Goal: Navigation & Orientation: Find specific page/section

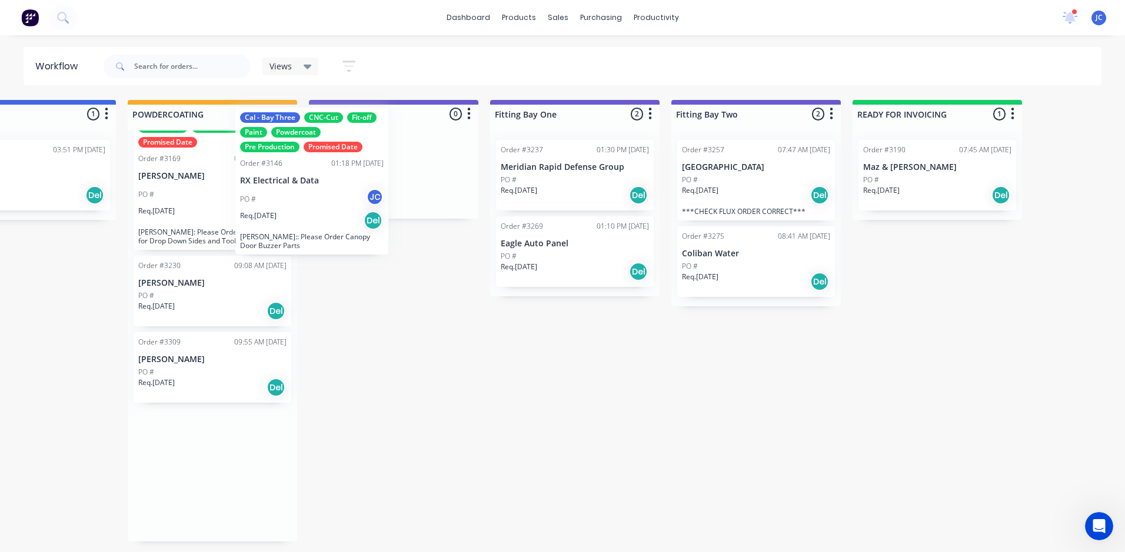
scroll to position [51, 0]
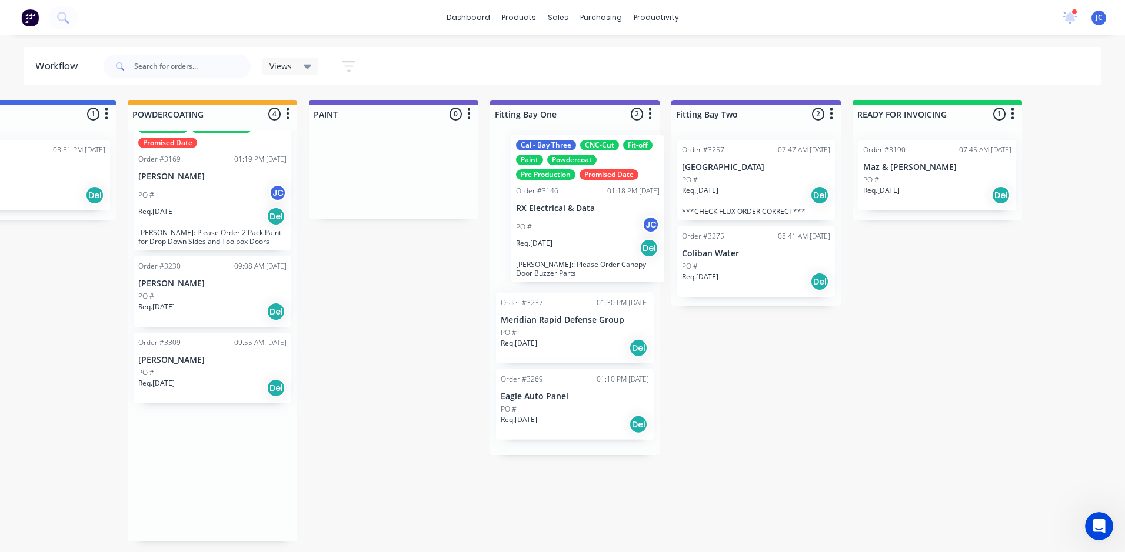
drag, startPoint x: 227, startPoint y: 195, endPoint x: 613, endPoint y: 243, distance: 388.8
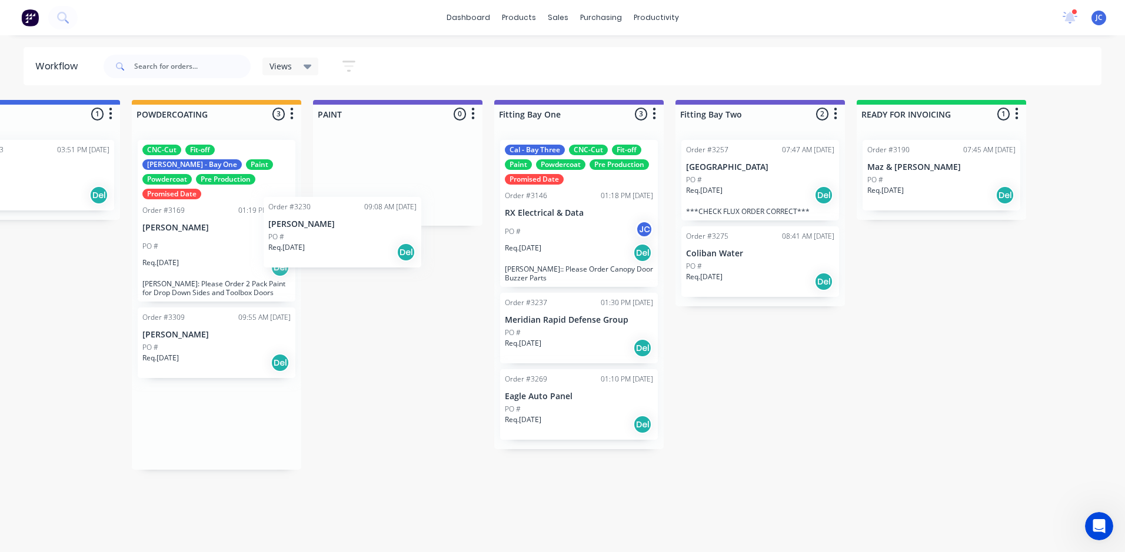
scroll to position [0, 2429]
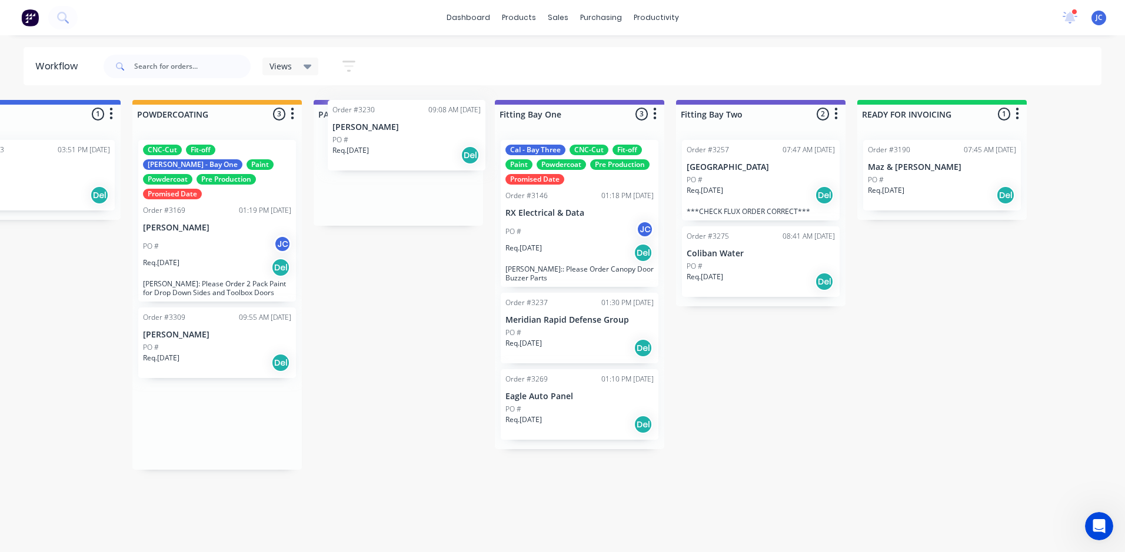
drag, startPoint x: 188, startPoint y: 333, endPoint x: 386, endPoint y: 129, distance: 284.1
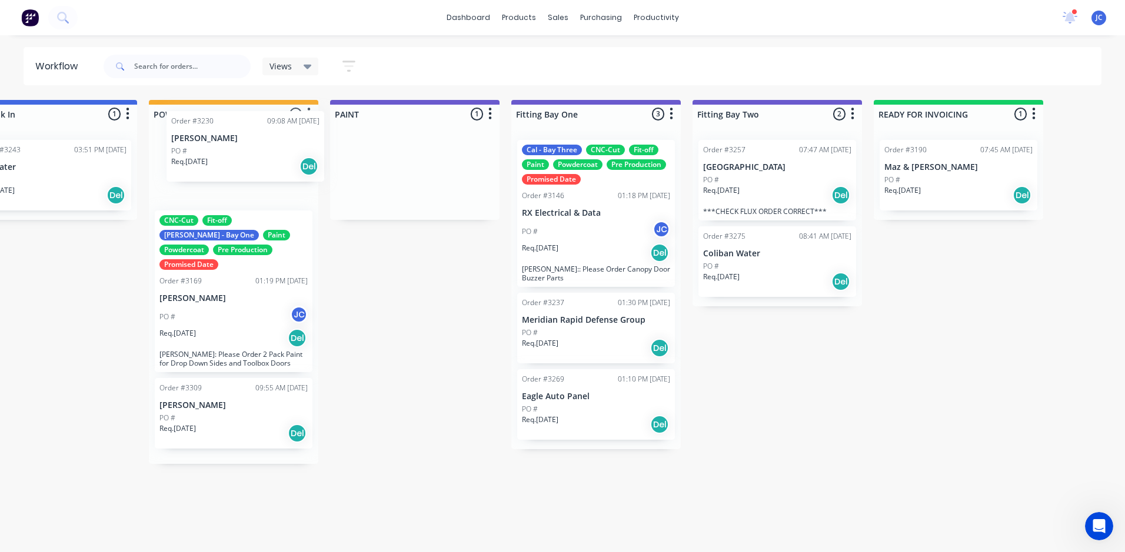
drag, startPoint x: 402, startPoint y: 166, endPoint x: 240, endPoint y: 144, distance: 163.9
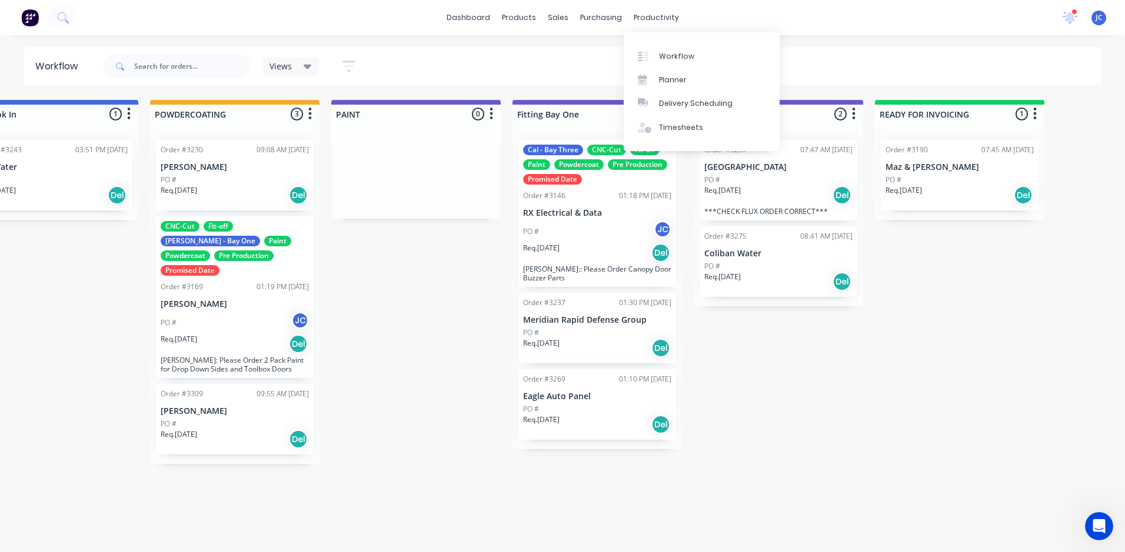
click at [664, 78] on div "Planner" at bounding box center [673, 80] width 28 height 11
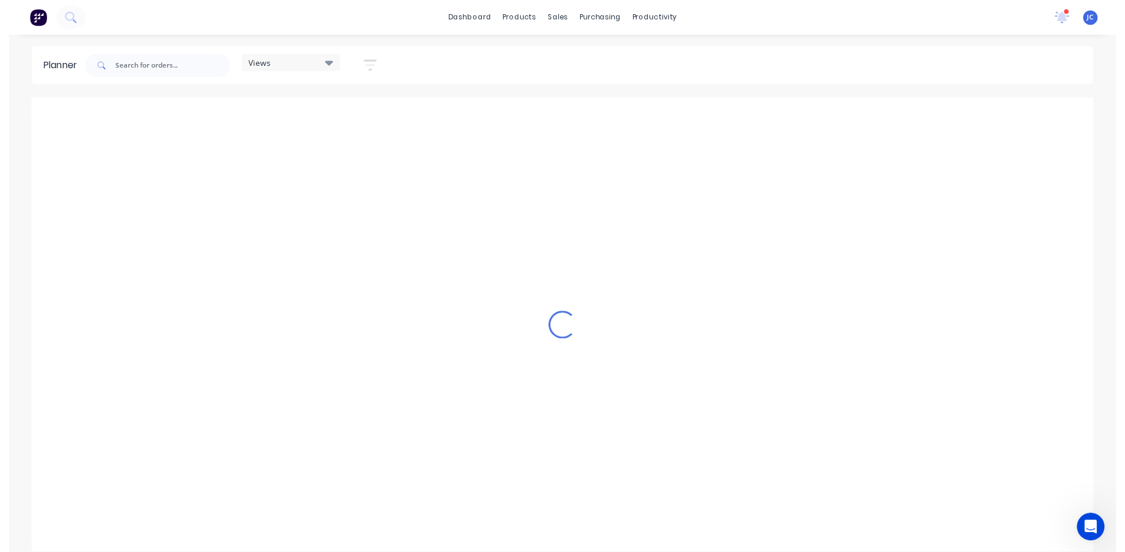
scroll to position [0, 925]
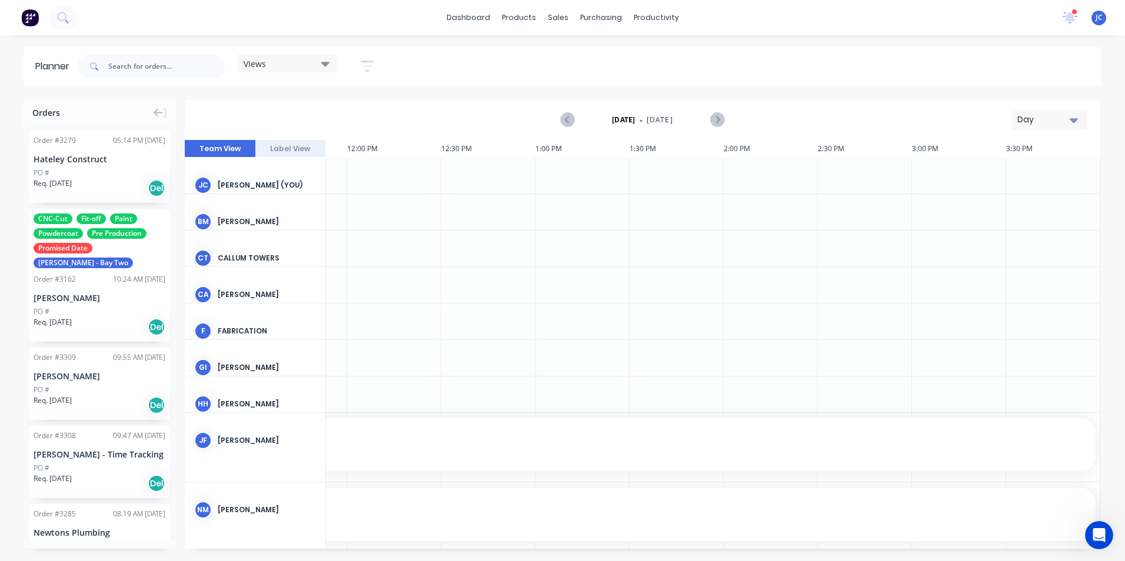
click at [299, 56] on div "Views" at bounding box center [286, 64] width 100 height 18
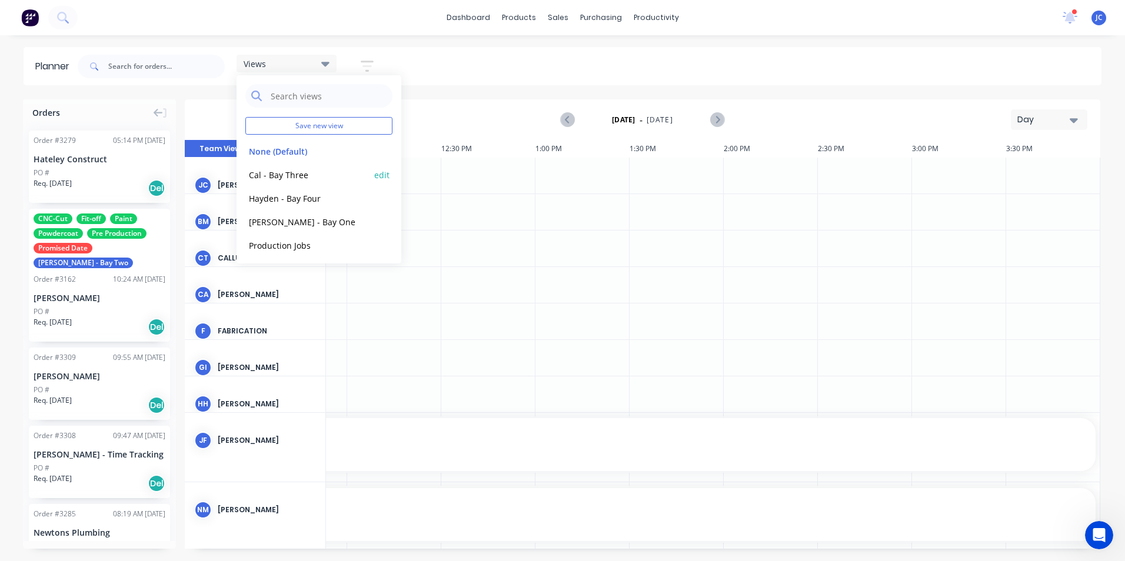
click at [291, 173] on button "Cal - Bay Three" at bounding box center [307, 175] width 125 height 14
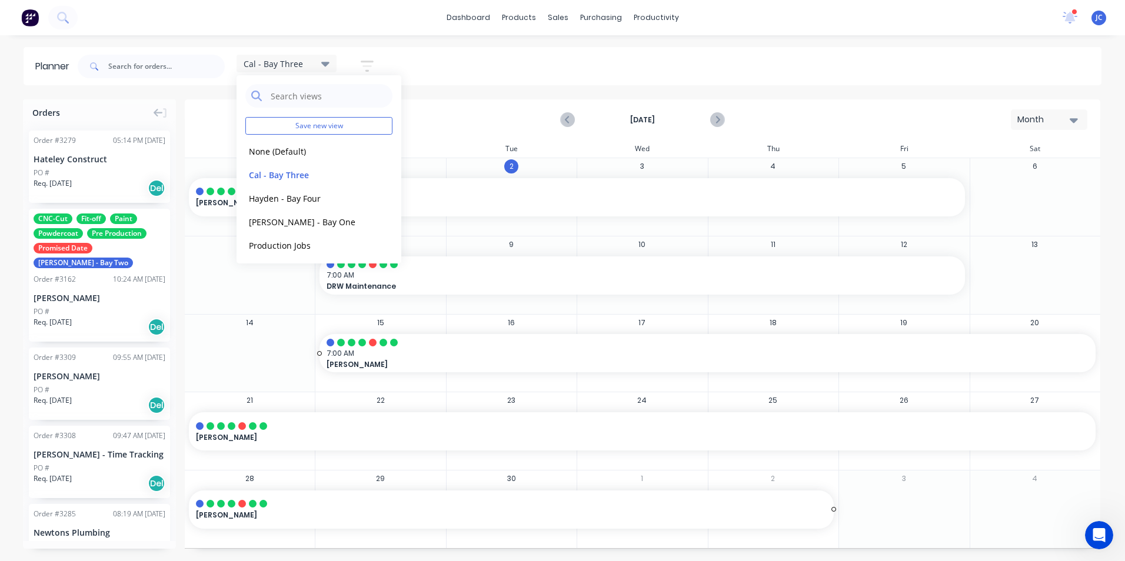
drag, startPoint x: 459, startPoint y: 345, endPoint x: 459, endPoint y: 376, distance: 31.2
click at [666, 51] on div "Workflow" at bounding box center [676, 56] width 35 height 11
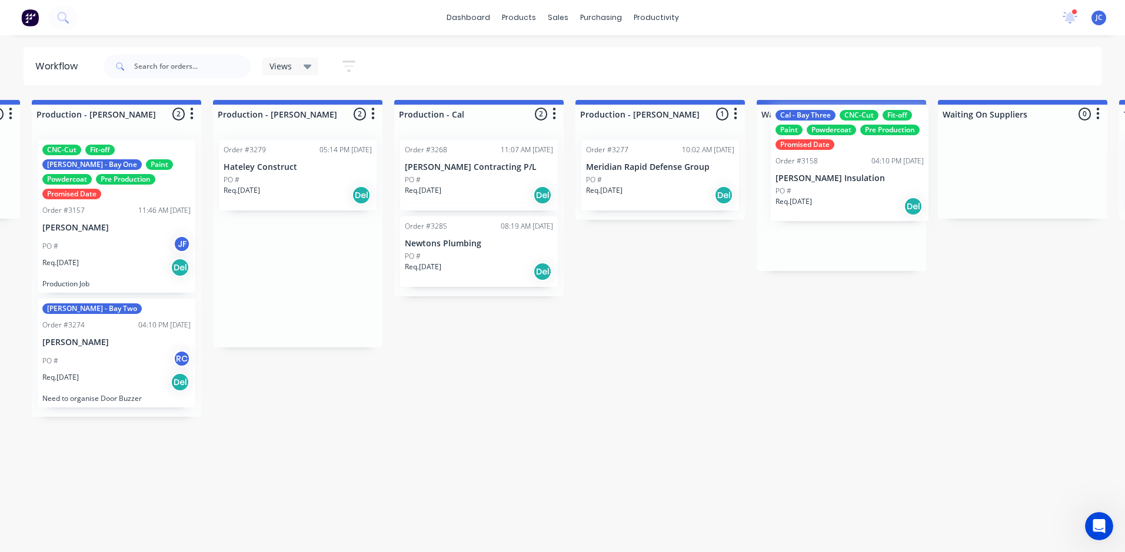
scroll to position [0, 1266]
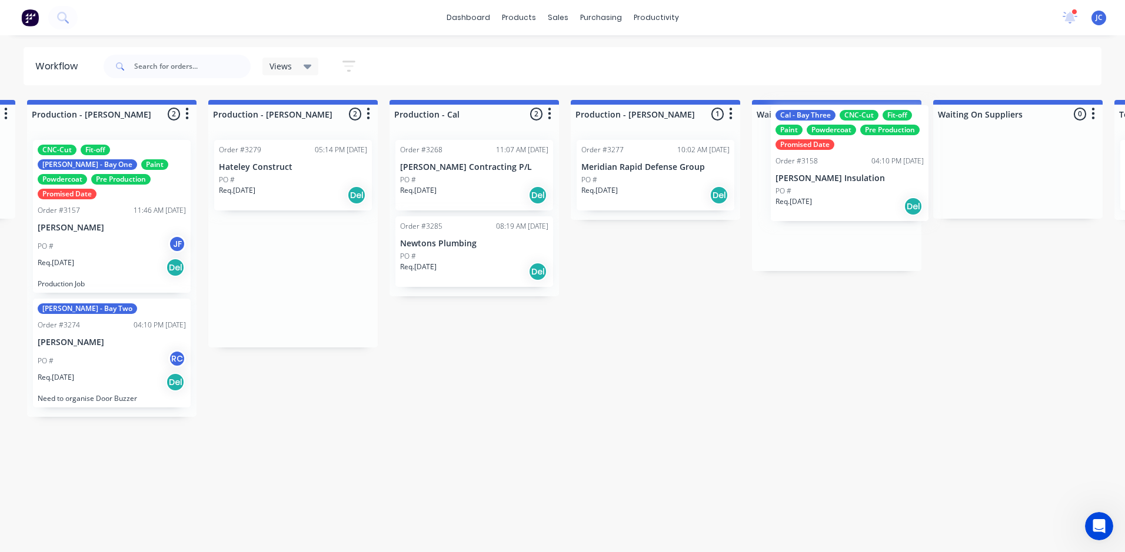
drag, startPoint x: 286, startPoint y: 213, endPoint x: 845, endPoint y: 178, distance: 559.2
click at [844, 178] on div "Submitted 10 Sort By Created date Required date Order number Customer name Most…" at bounding box center [558, 321] width 3667 height 442
click at [845, 178] on div at bounding box center [836, 201] width 169 height 141
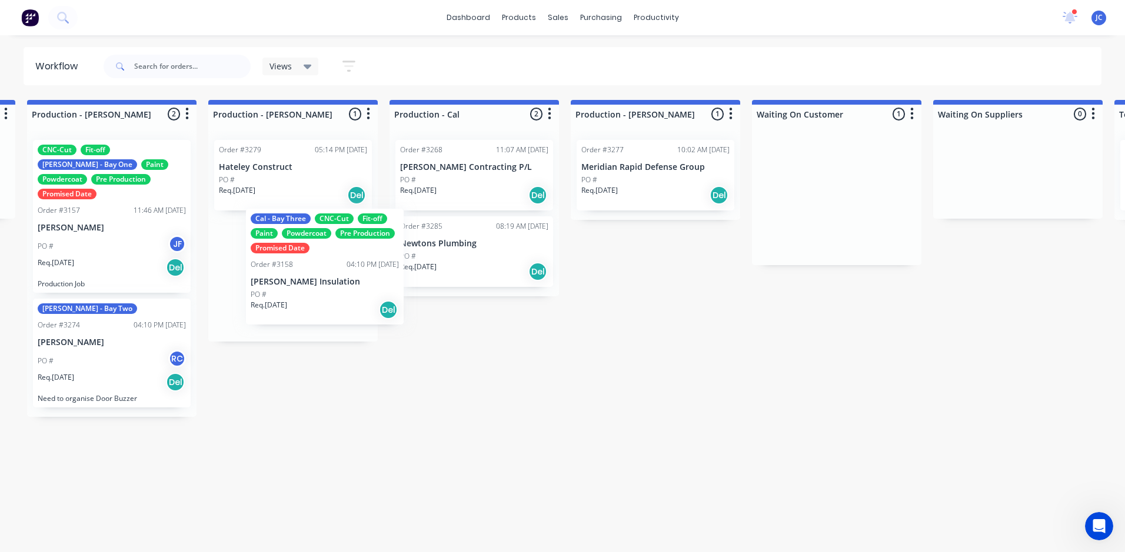
drag, startPoint x: 780, startPoint y: 223, endPoint x: 322, endPoint y: 259, distance: 459.5
click at [322, 259] on div "Submitted 10 Sort By Created date Required date Order number Customer name Most…" at bounding box center [558, 321] width 3667 height 442
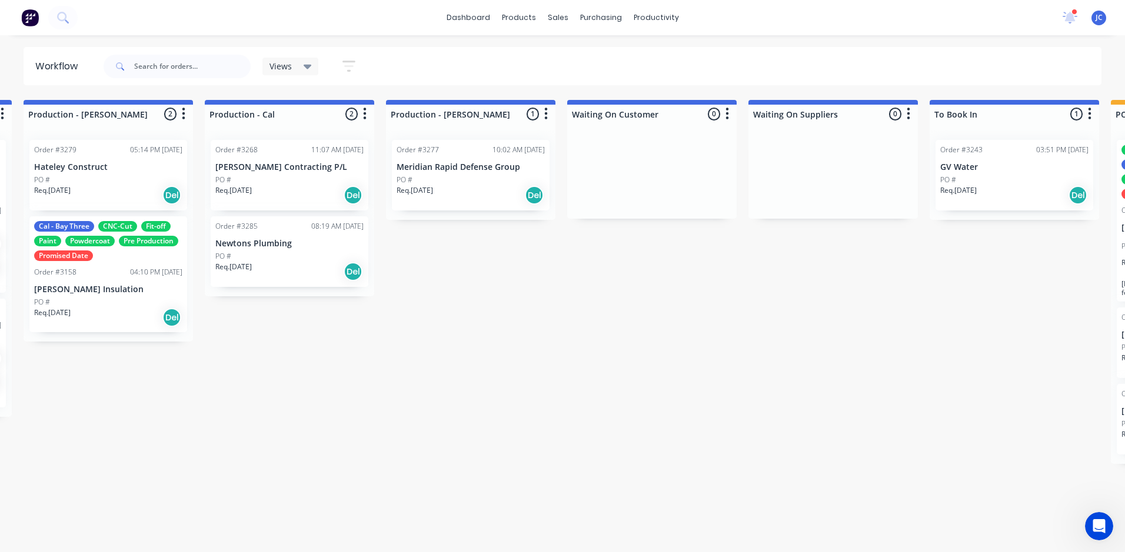
scroll to position [0, 1479]
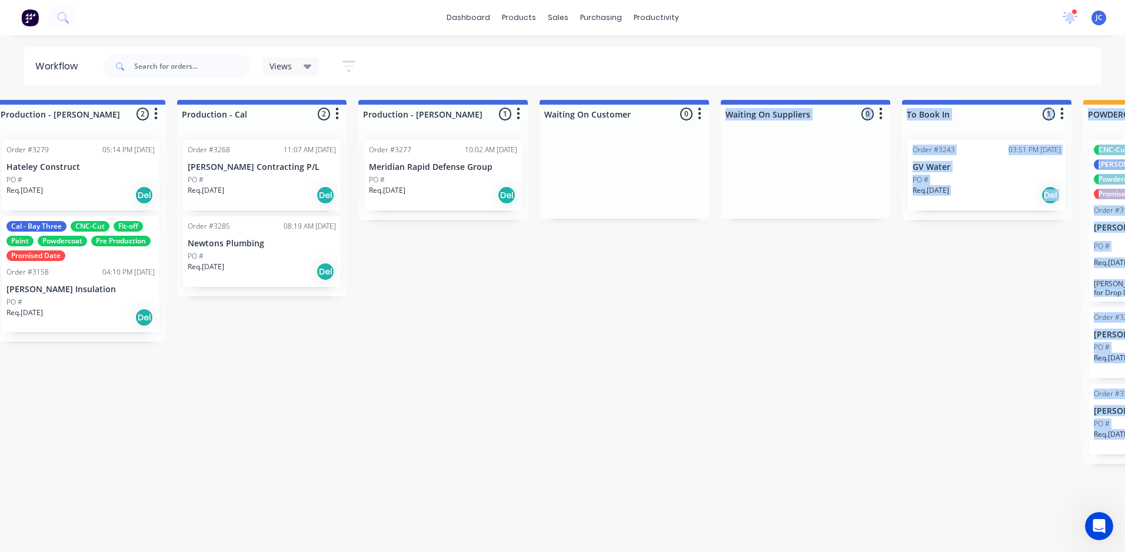
drag, startPoint x: 663, startPoint y: 545, endPoint x: 510, endPoint y: 556, distance: 153.4
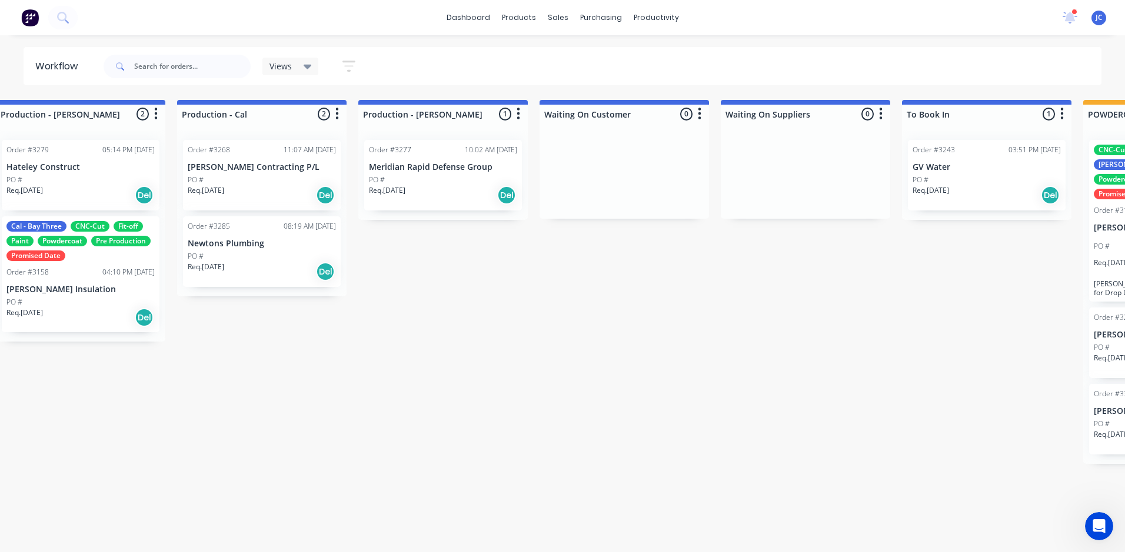
drag, startPoint x: 510, startPoint y: 556, endPoint x: 243, endPoint y: 385, distance: 317.6
click at [243, 385] on div "Submitted 10 Sort By Created date Required date Order number Customer name Most…" at bounding box center [346, 321] width 3667 height 442
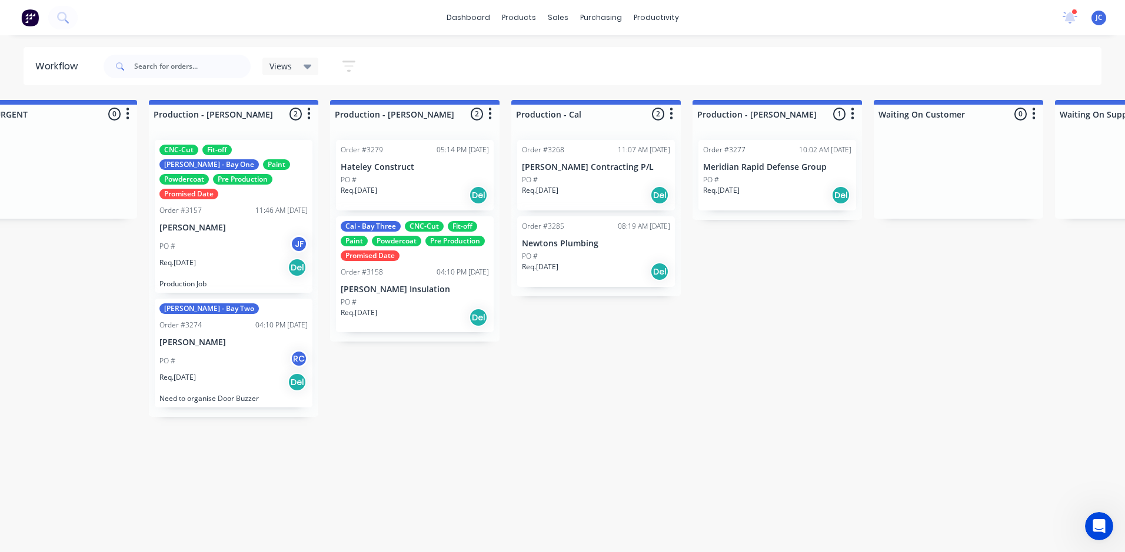
scroll to position [0, 1035]
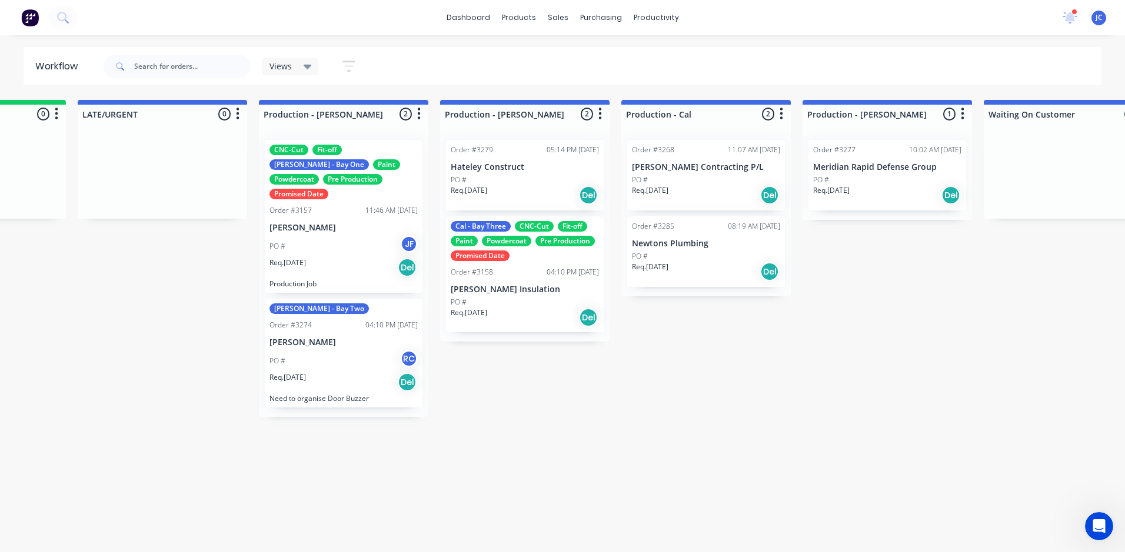
click at [550, 293] on p "[PERSON_NAME] Insulation" at bounding box center [525, 290] width 148 height 10
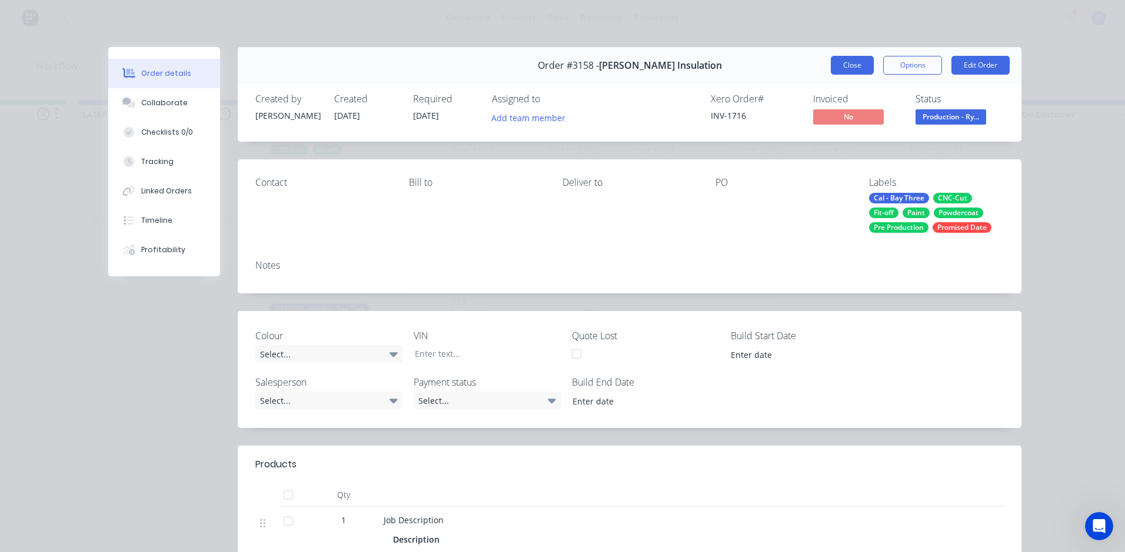
click at [843, 58] on button "Close" at bounding box center [851, 65] width 43 height 19
